Goal: Task Accomplishment & Management: Use online tool/utility

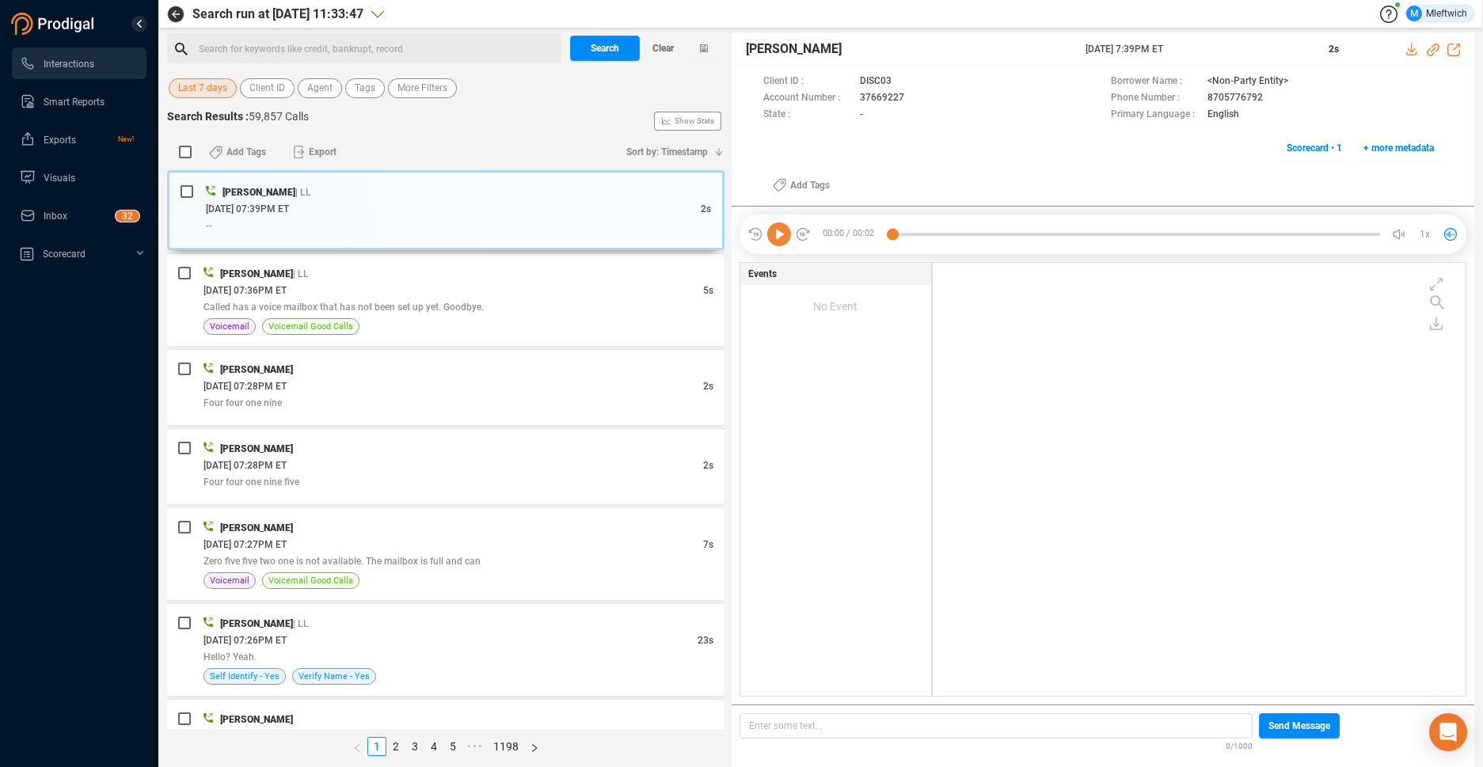
scroll to position [429, 524]
click at [324, 91] on span "Agent" at bounding box center [319, 88] width 25 height 20
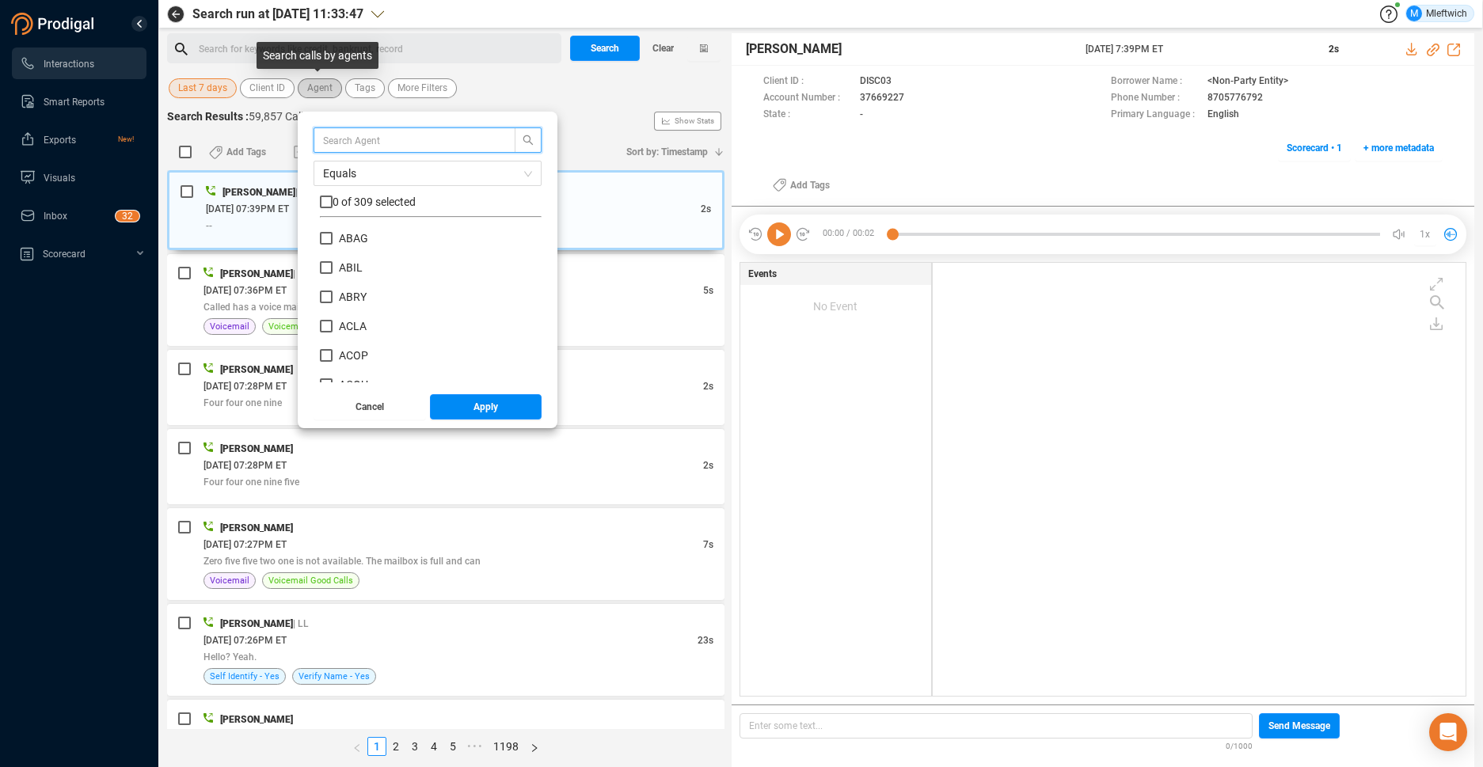
scroll to position [148, 214]
click at [416, 139] on input "text" at bounding box center [407, 139] width 168 height 17
type input "JYAN"
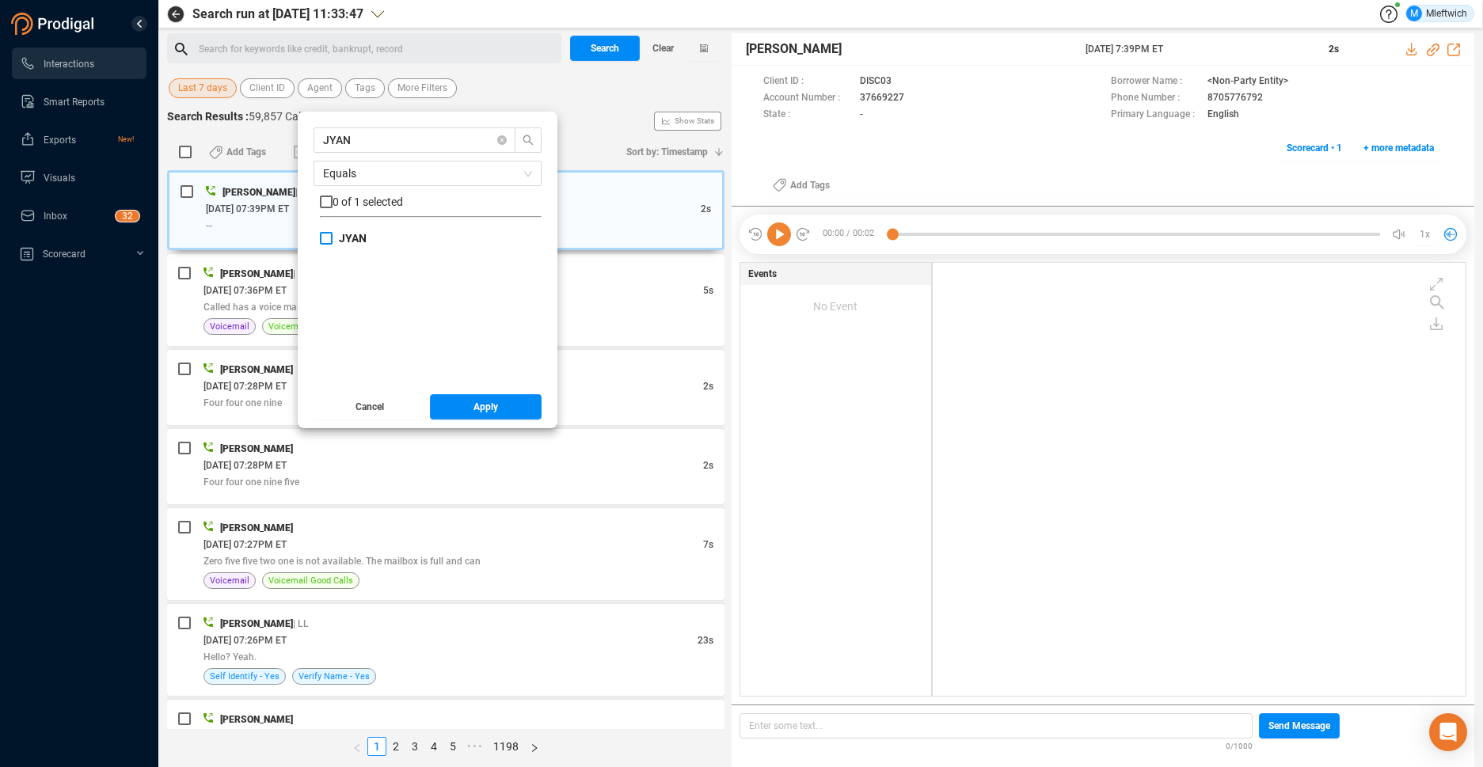
click at [327, 241] on input "JYAN" at bounding box center [326, 238] width 13 height 13
checkbox input "true"
click at [484, 408] on span "Apply" at bounding box center [485, 406] width 25 height 25
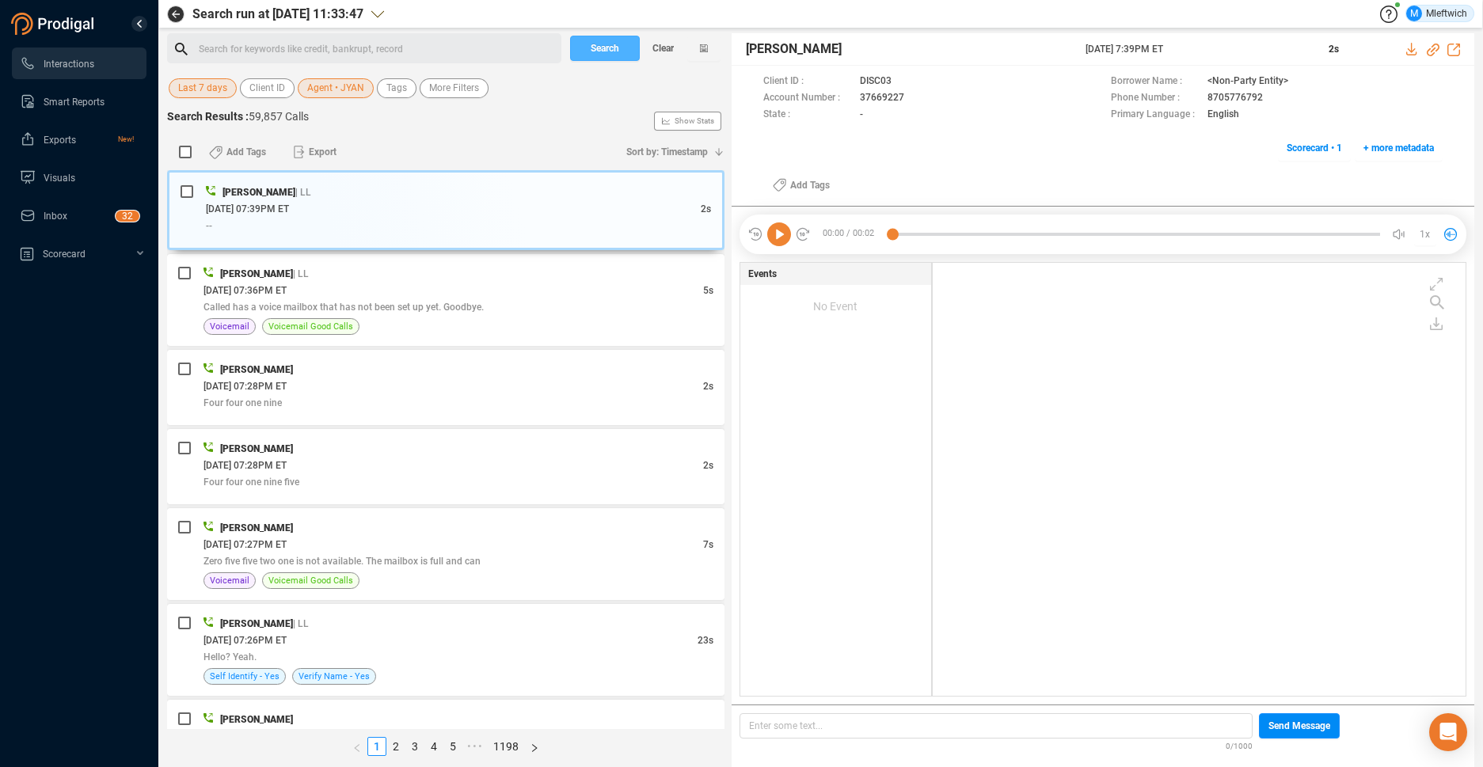
click at [613, 48] on span "Search" at bounding box center [605, 48] width 29 height 25
click at [613, 48] on div "Search Clear" at bounding box center [645, 48] width 158 height 30
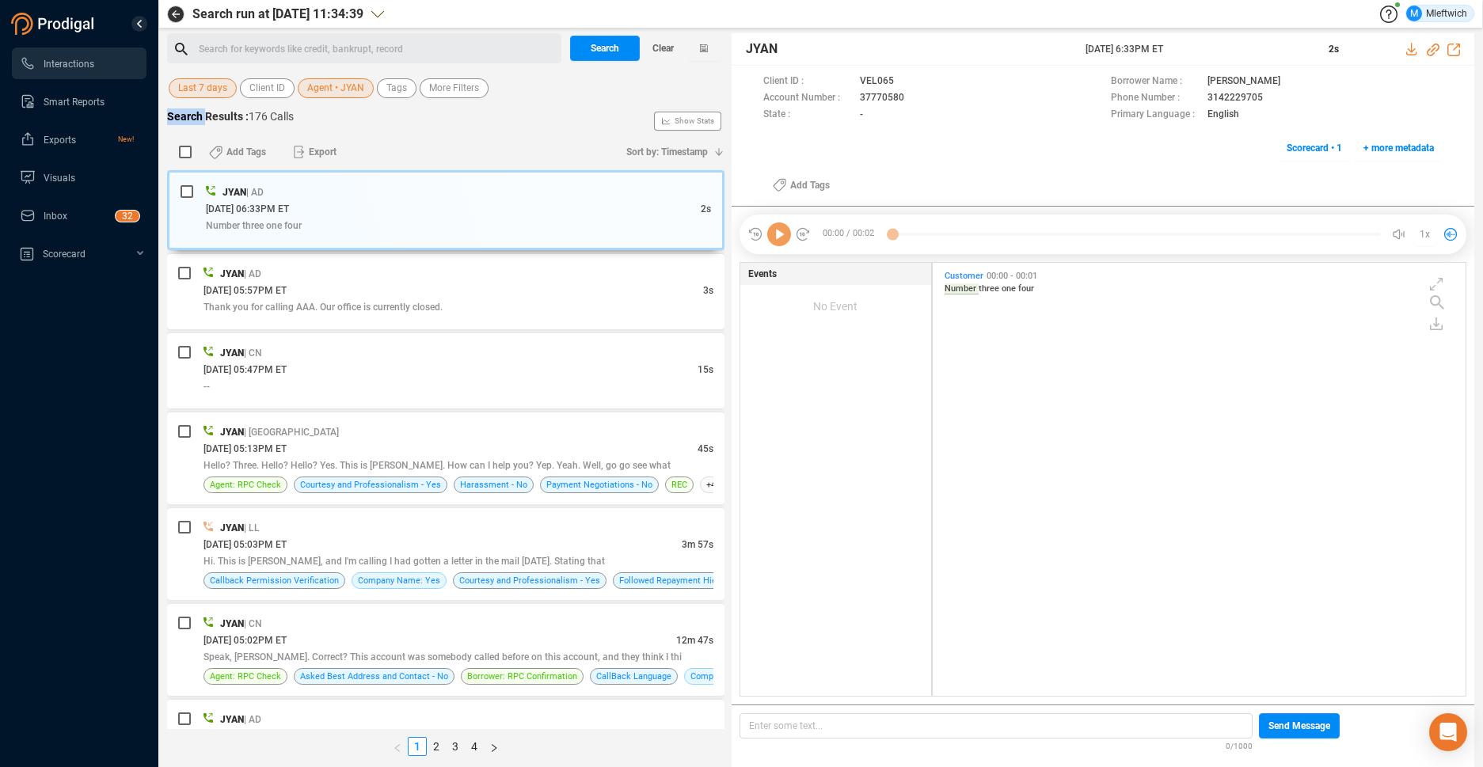
scroll to position [429, 524]
click at [494, 554] on div "Hi. This is Andrea Hamby, and I'm calling I had gotten a letter in the mail yes…" at bounding box center [458, 561] width 510 height 17
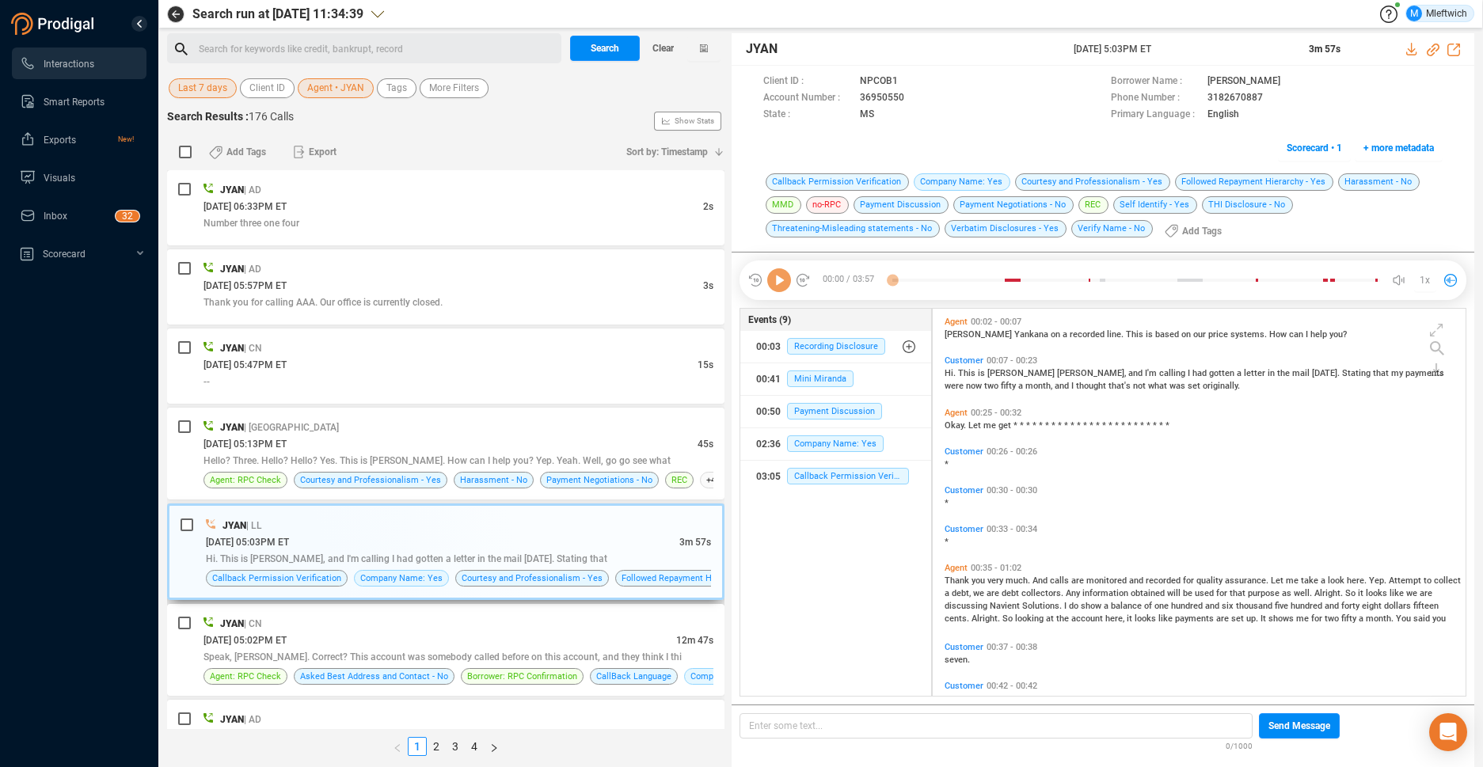
scroll to position [383, 524]
click at [913, 96] on icon at bounding box center [917, 99] width 13 height 13
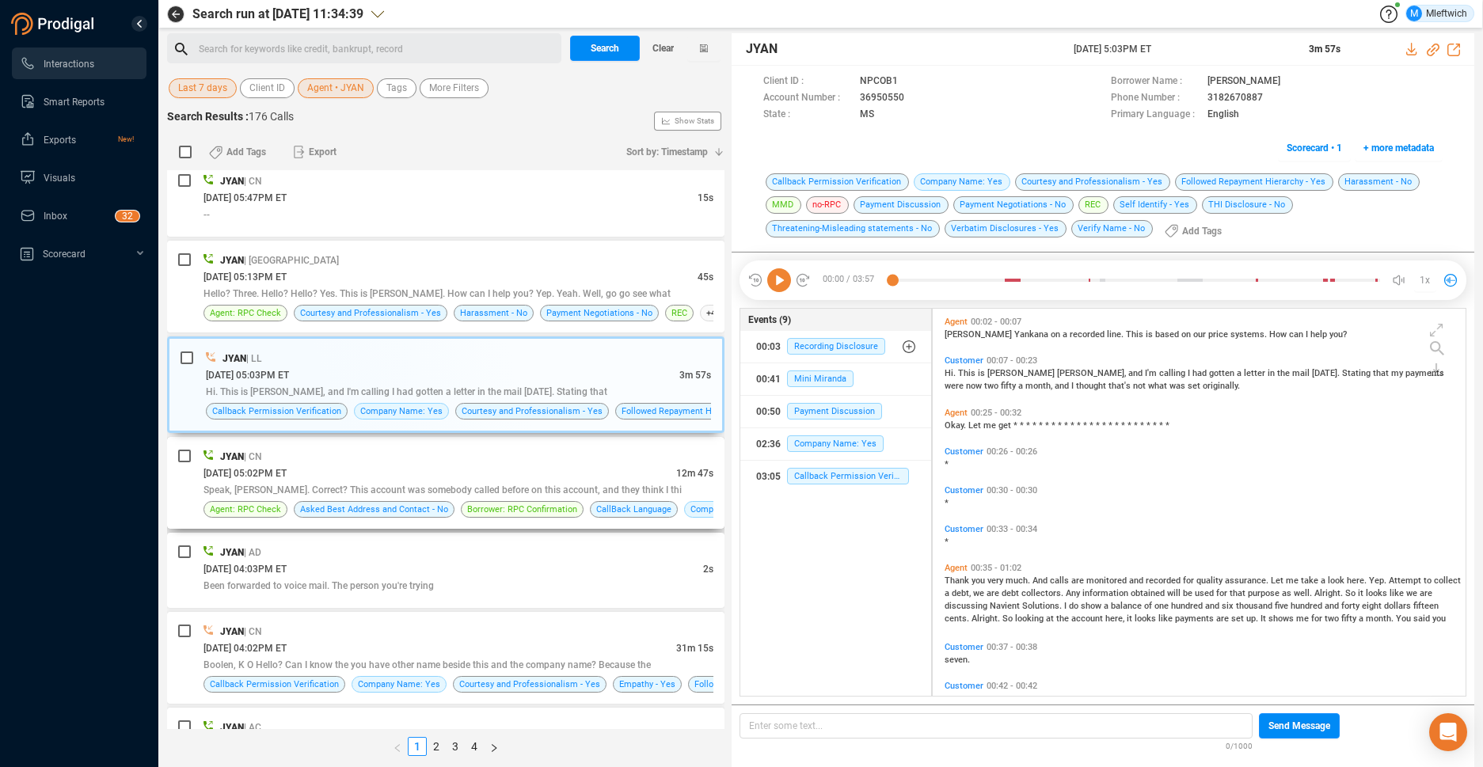
click at [551, 492] on span "Speak, Kevin. Correct? This account was somebody called before on this account,…" at bounding box center [442, 490] width 478 height 11
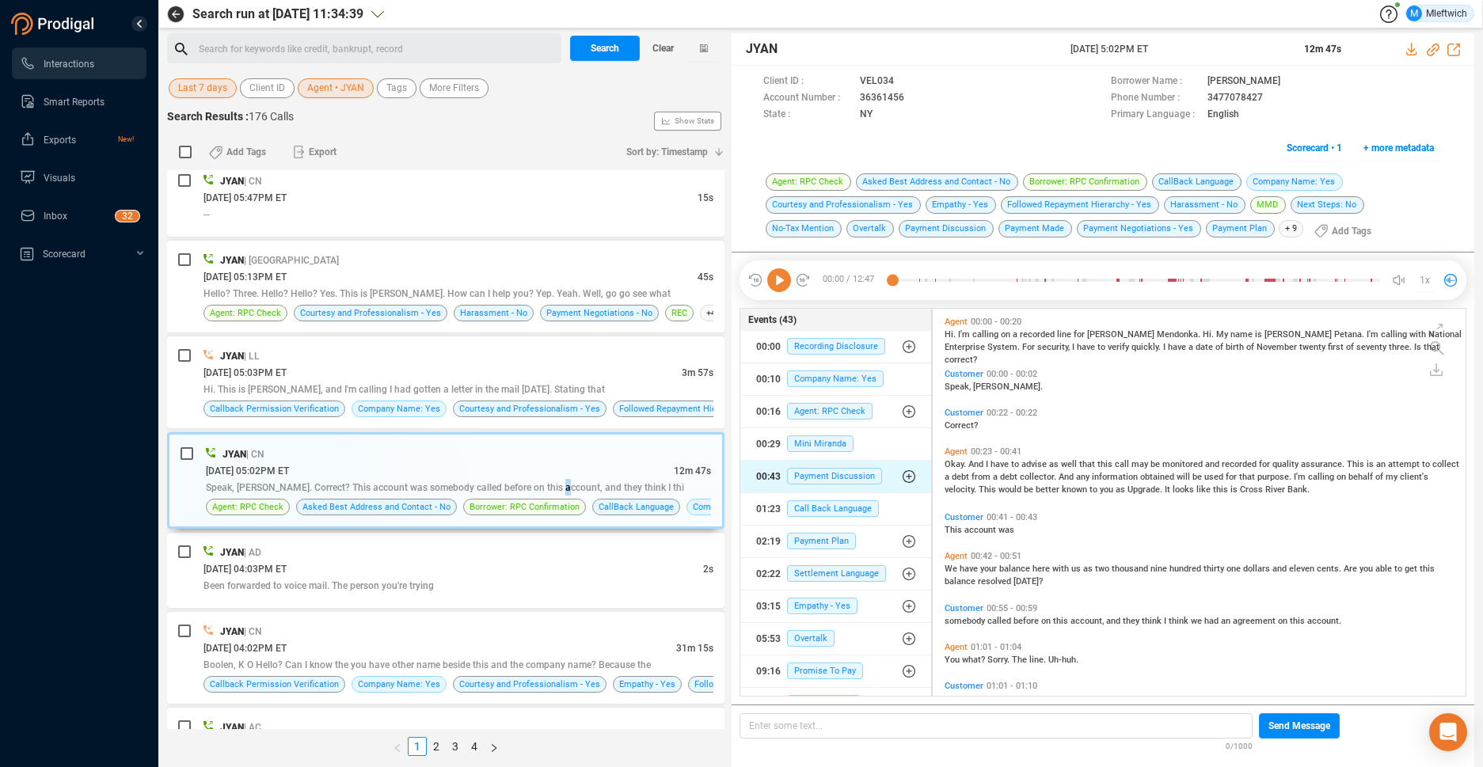
scroll to position [383, 524]
click at [914, 98] on icon at bounding box center [917, 99] width 13 height 13
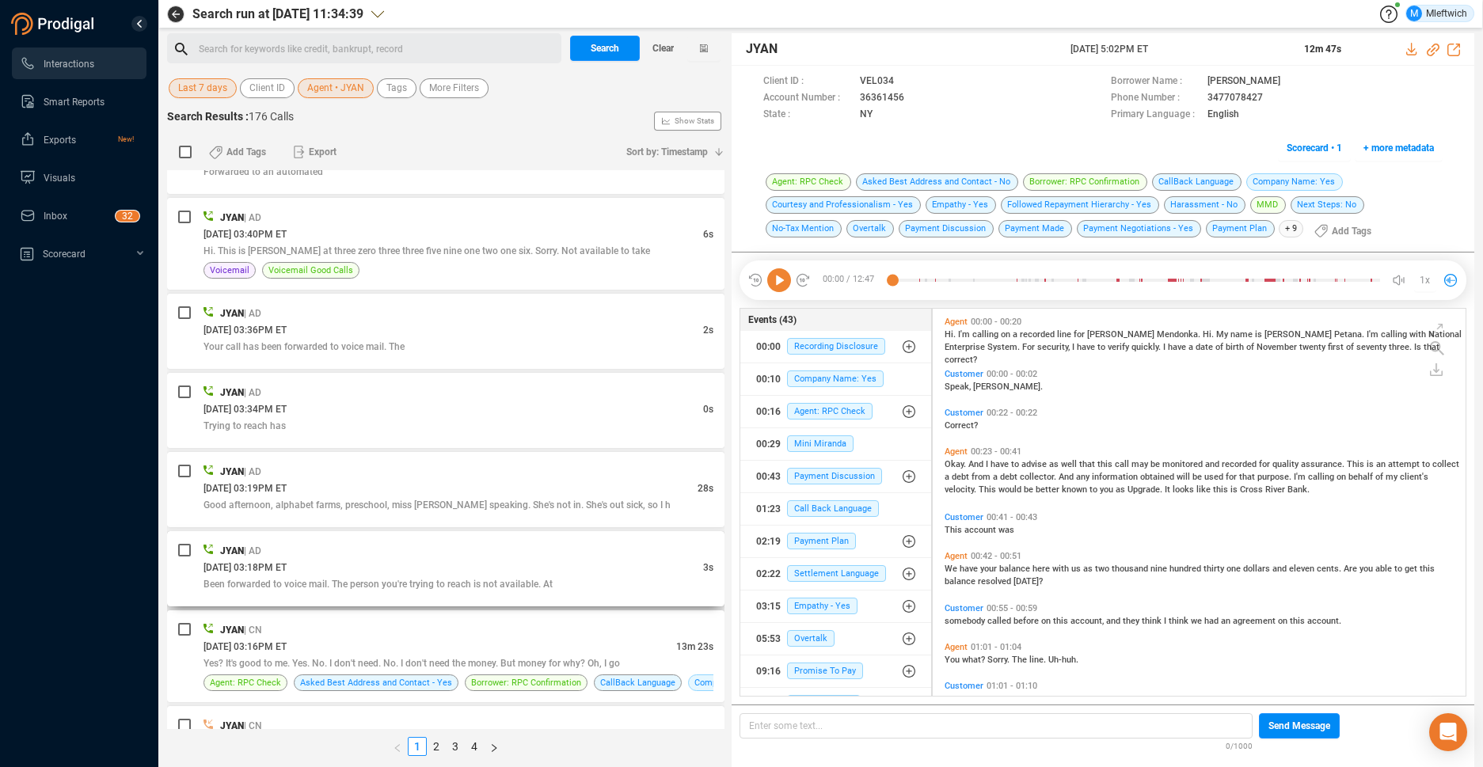
scroll to position [1173, 0]
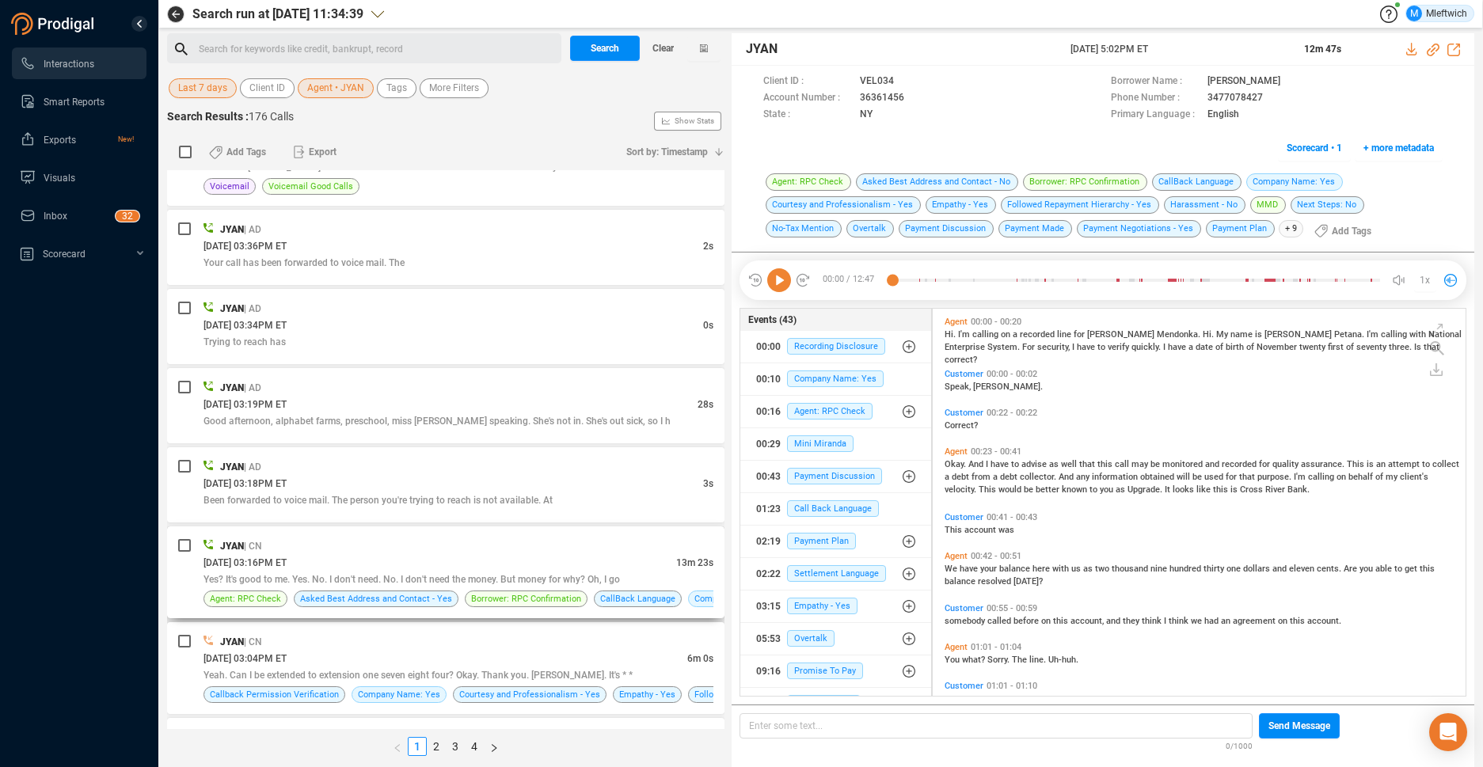
click at [643, 552] on div "JYAN | CN" at bounding box center [458, 546] width 510 height 17
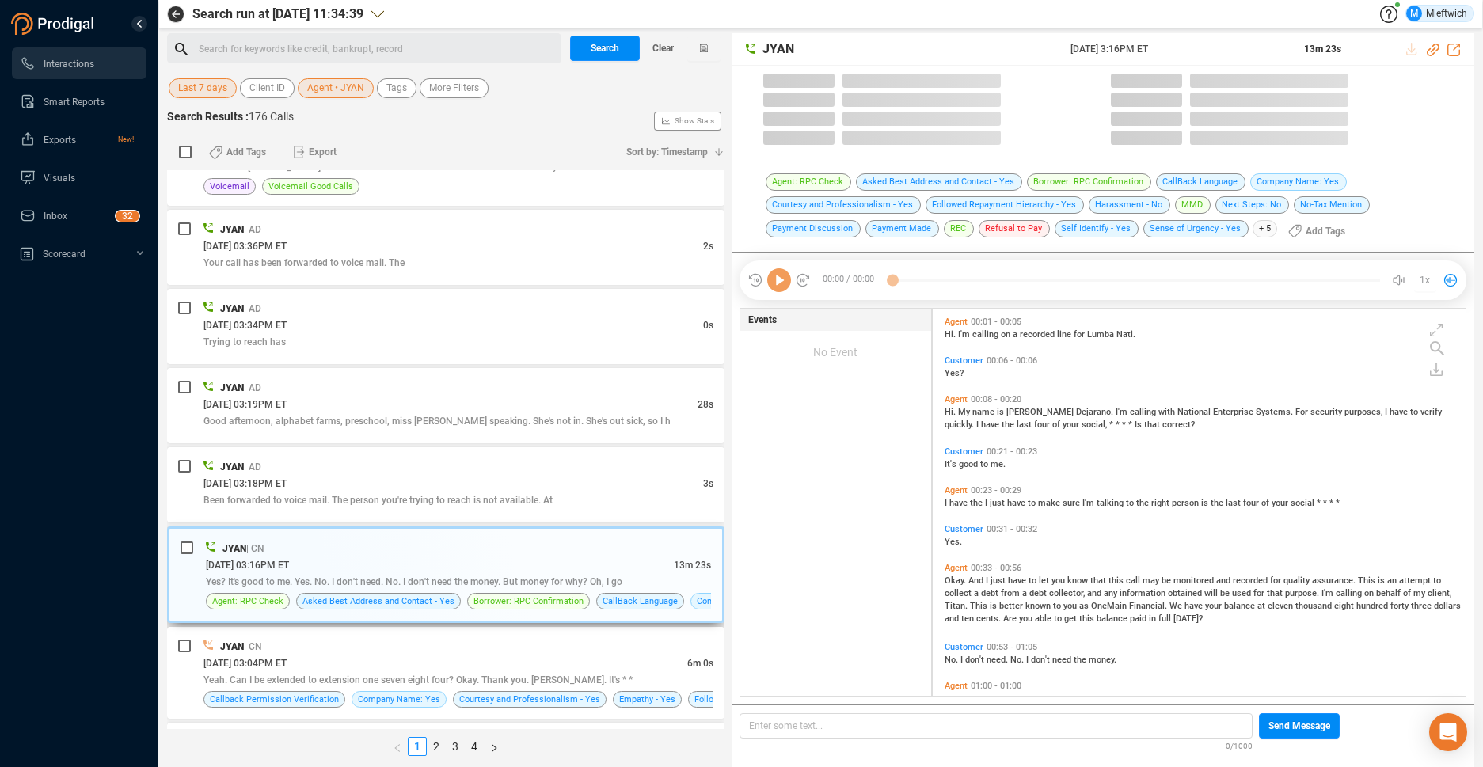
scroll to position [383, 524]
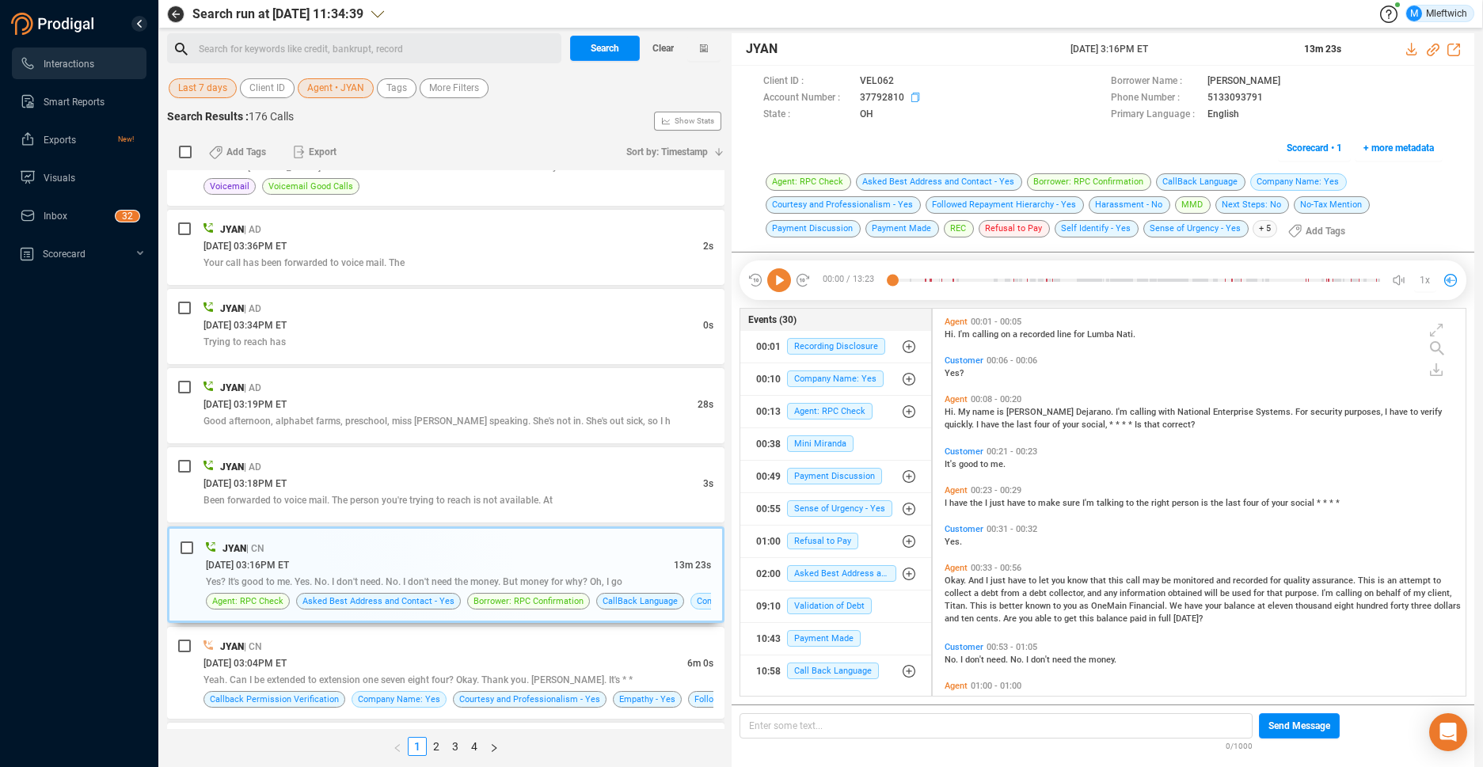
click at [913, 97] on icon at bounding box center [917, 99] width 13 height 13
click at [595, 648] on div "JYAN | CN" at bounding box center [458, 646] width 510 height 17
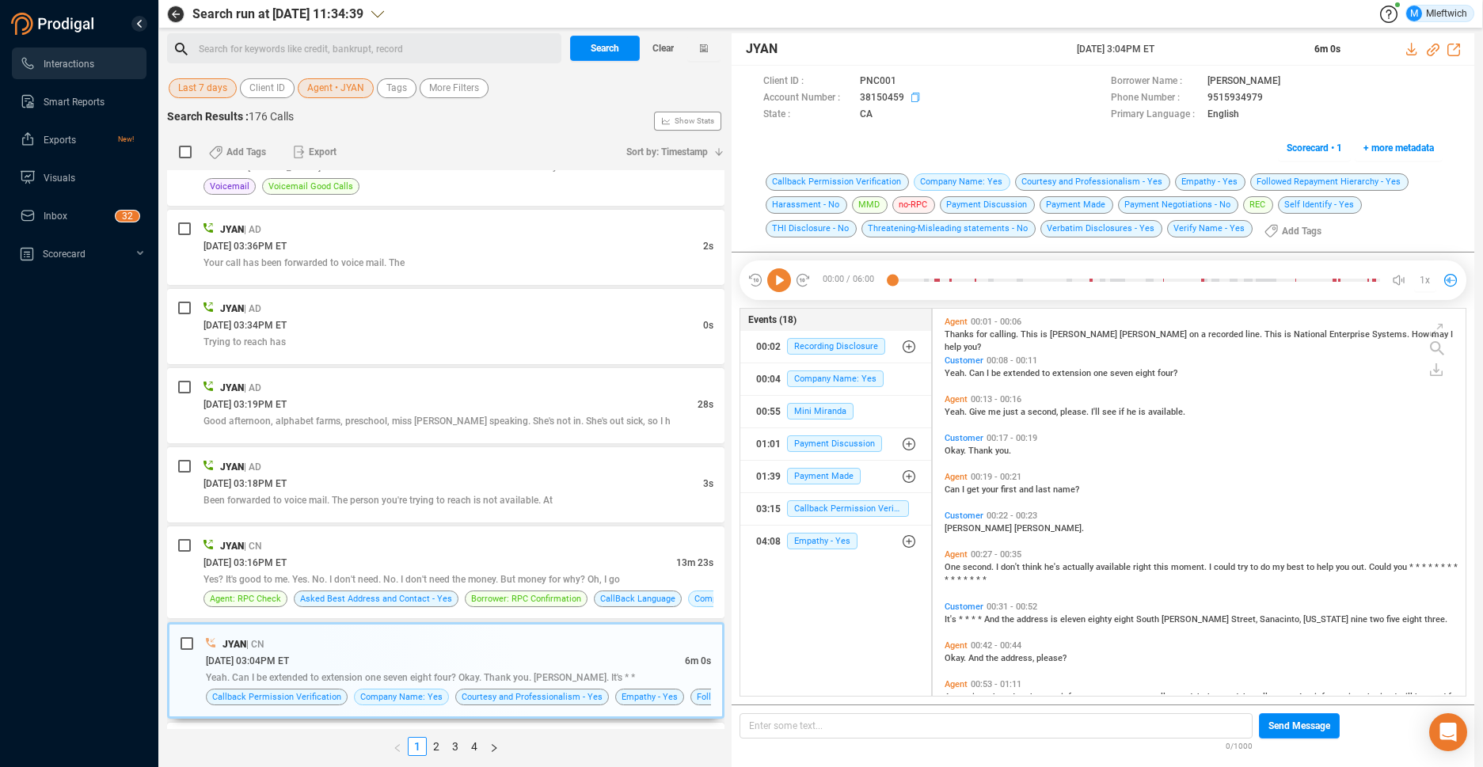
click at [912, 97] on icon at bounding box center [917, 99] width 13 height 13
